Goal: Information Seeking & Learning: Learn about a topic

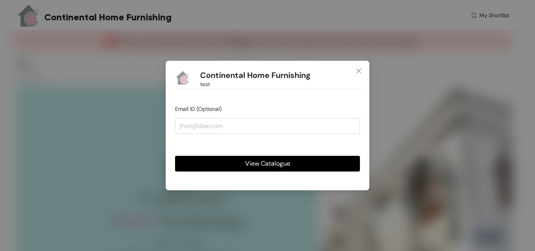
click at [270, 164] on span "View Catalogue" at bounding box center [267, 164] width 45 height 10
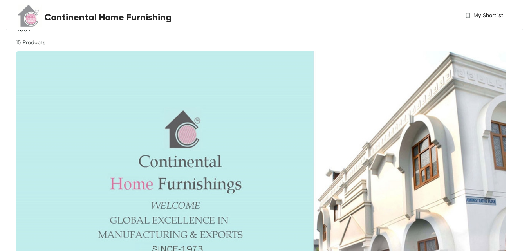
scroll to position [34, 0]
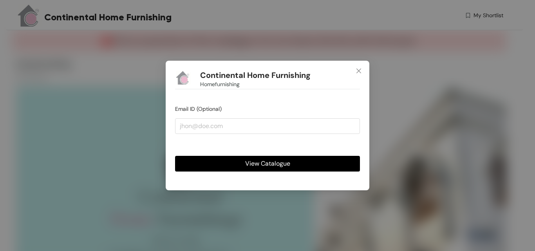
click at [249, 159] on span "View Catalogue" at bounding box center [267, 164] width 45 height 10
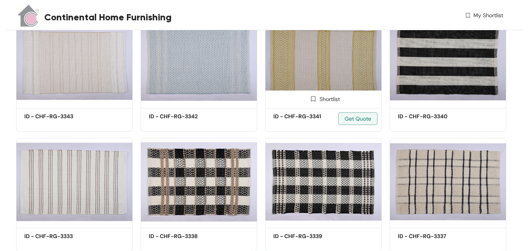
scroll to position [588, 0]
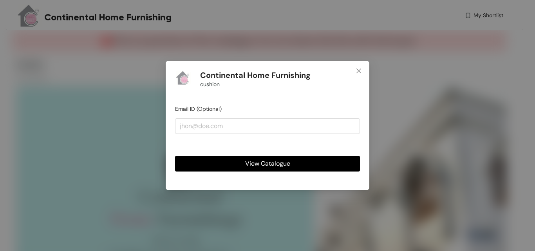
click at [257, 160] on span "View Catalogue" at bounding box center [267, 164] width 45 height 10
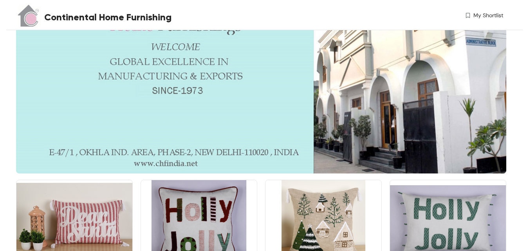
scroll to position [196, 0]
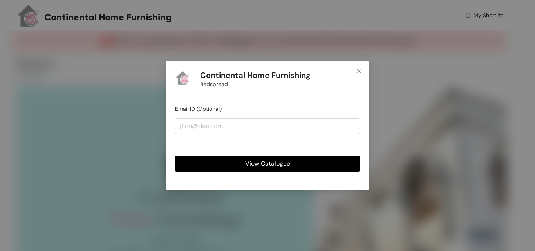
click at [278, 161] on span "View Catalogue" at bounding box center [267, 164] width 45 height 10
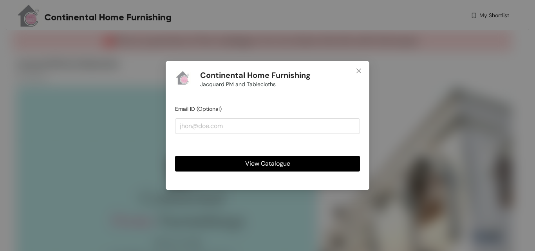
click at [272, 166] on span "View Catalogue" at bounding box center [267, 164] width 45 height 10
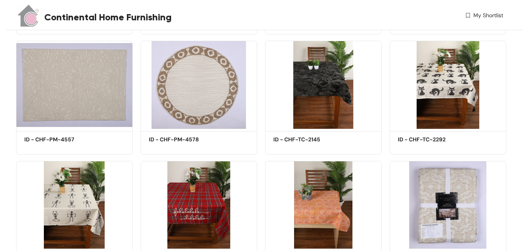
scroll to position [591, 0]
